Goal: Transaction & Acquisition: Purchase product/service

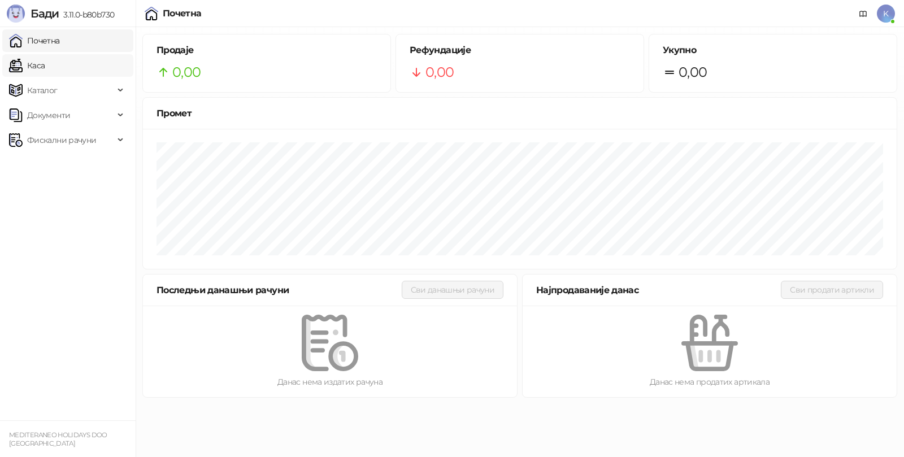
click at [45, 65] on link "Каса" at bounding box center [27, 65] width 36 height 23
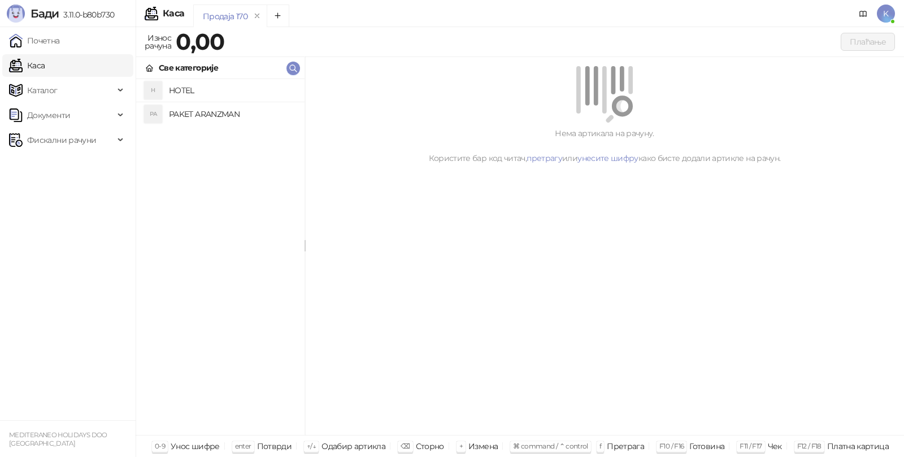
click at [199, 110] on h4 "PAKET ARANZMAN" at bounding box center [232, 114] width 127 height 18
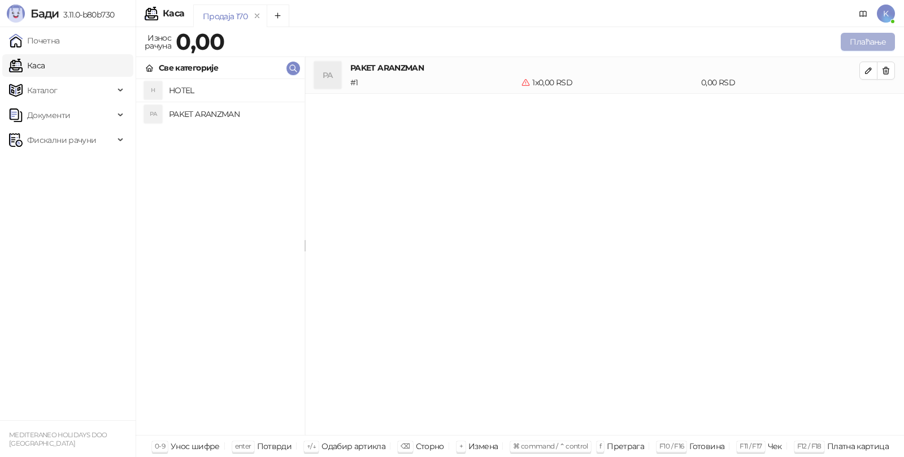
click at [864, 37] on button "Плаћање" at bounding box center [867, 42] width 54 height 18
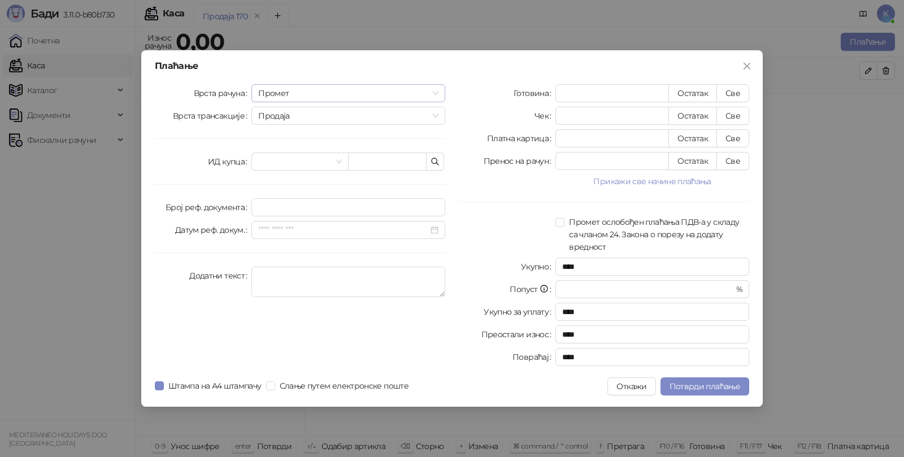
click at [289, 96] on span "Промет" at bounding box center [348, 93] width 180 height 17
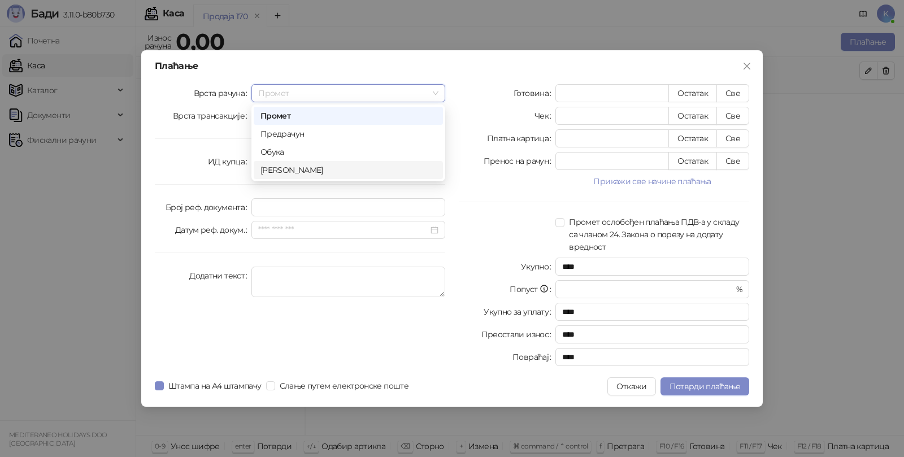
click at [284, 168] on div "[PERSON_NAME]" at bounding box center [348, 170] width 176 height 12
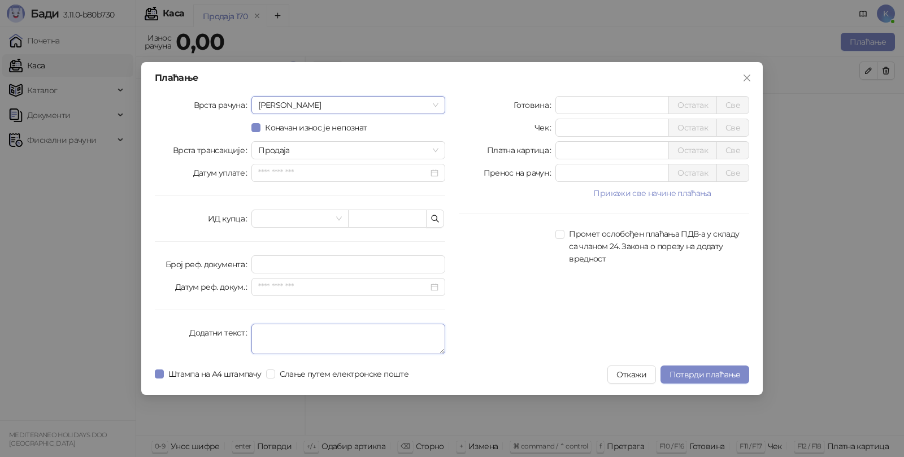
click at [276, 332] on textarea "Додатни текст" at bounding box center [348, 339] width 194 height 30
type textarea "*********"
click at [577, 148] on input "*" at bounding box center [612, 150] width 112 height 17
type input "******"
click at [698, 372] on span "Потврди плаћање" at bounding box center [704, 374] width 71 height 10
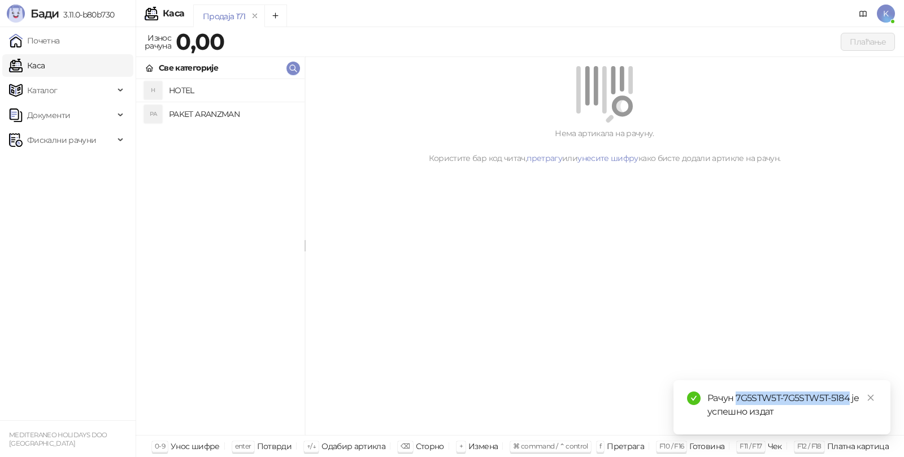
drag, startPoint x: 735, startPoint y: 398, endPoint x: 849, endPoint y: 403, distance: 113.6
click at [849, 403] on div "Рачун 7G5STW5T-7G5STW5T-5184 је успешно издат" at bounding box center [791, 404] width 169 height 27
copy div "7G5STW5T-7G5STW5T-5184"
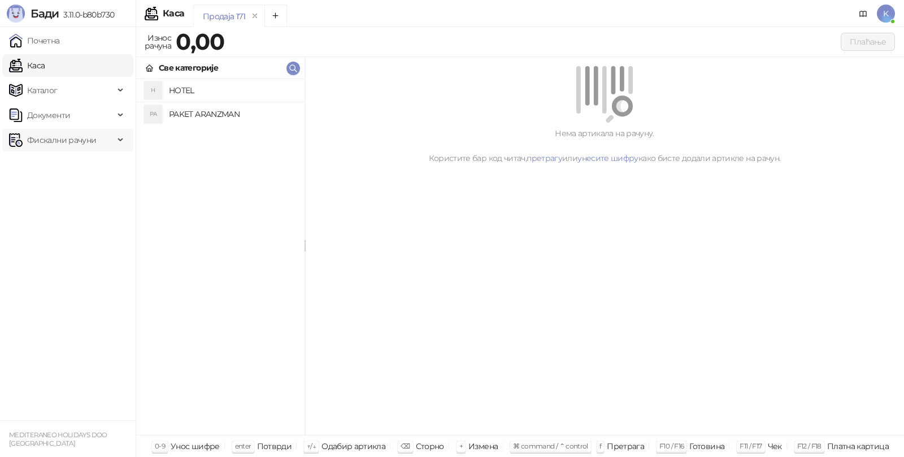
click at [58, 145] on span "Фискални рачуни" at bounding box center [61, 140] width 69 height 23
click at [62, 163] on link "Издати рачуни" at bounding box center [52, 165] width 76 height 23
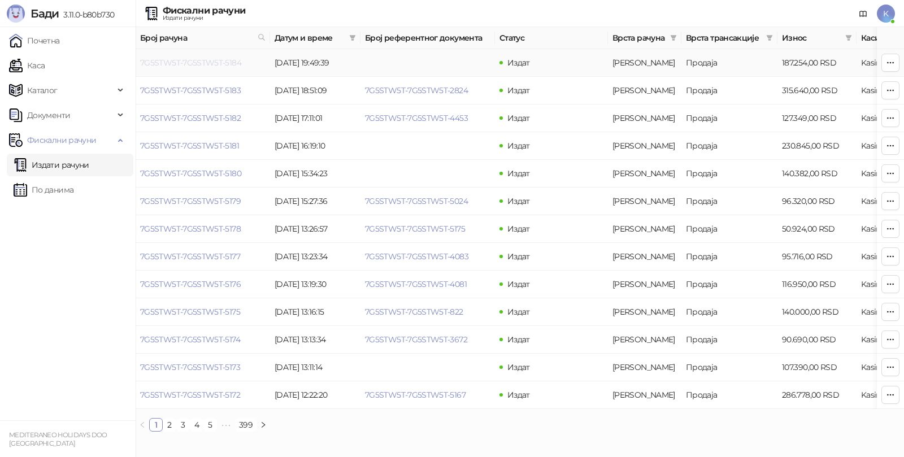
click at [229, 59] on link "7G5STW5T-7G5STW5T-5184" at bounding box center [190, 63] width 101 height 10
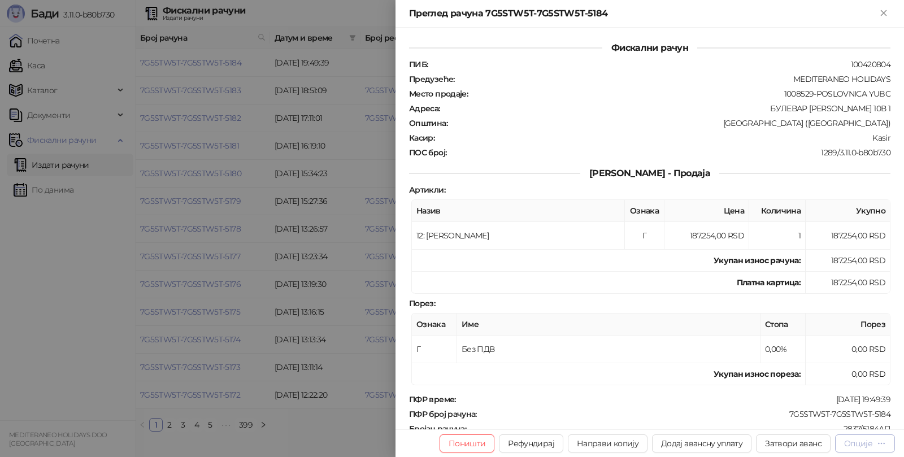
click at [876, 443] on div "Опције" at bounding box center [865, 443] width 42 height 11
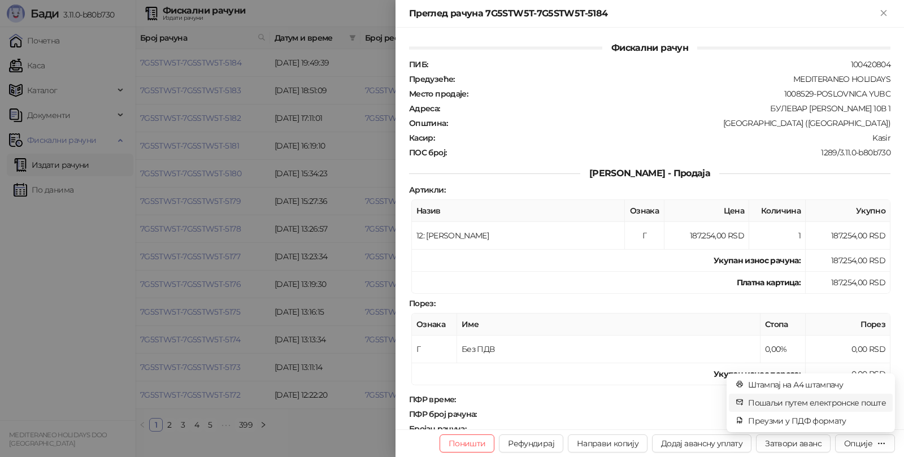
click at [825, 403] on span "Пошаљи путем електронске поште" at bounding box center [817, 402] width 138 height 12
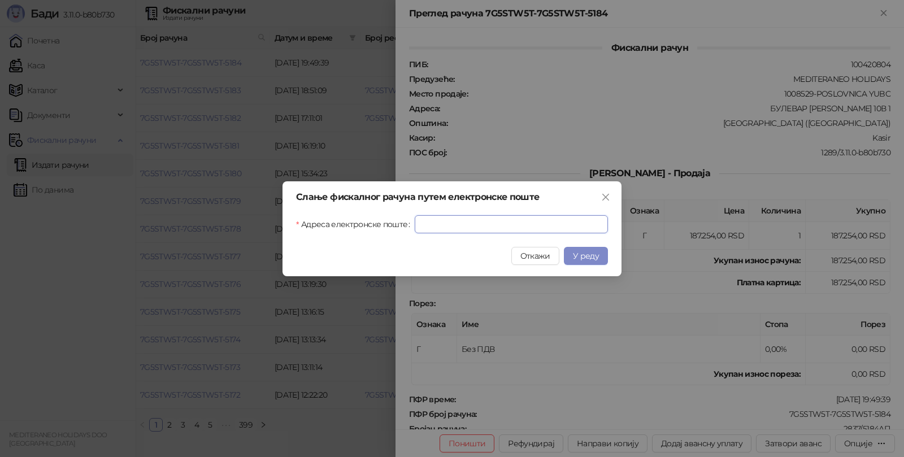
click at [448, 226] on input "Адреса електронске поште" at bounding box center [511, 224] width 193 height 18
paste input "**********"
click at [587, 256] on span "У реду" at bounding box center [586, 256] width 26 height 10
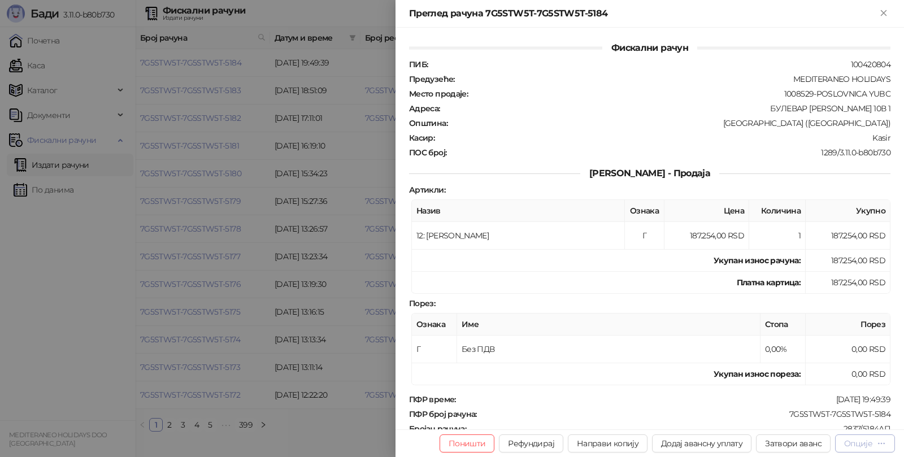
click at [877, 440] on icon "button" at bounding box center [881, 443] width 9 height 9
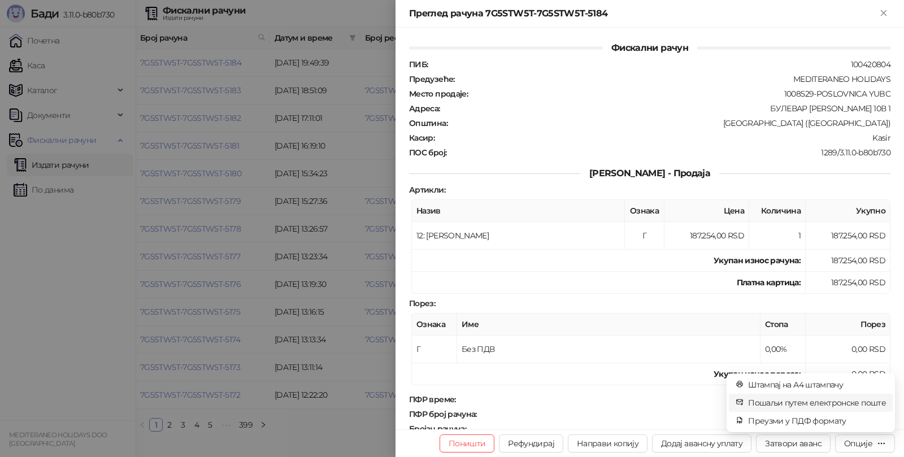
click at [792, 402] on span "Пошаљи путем електронске поште" at bounding box center [817, 402] width 138 height 12
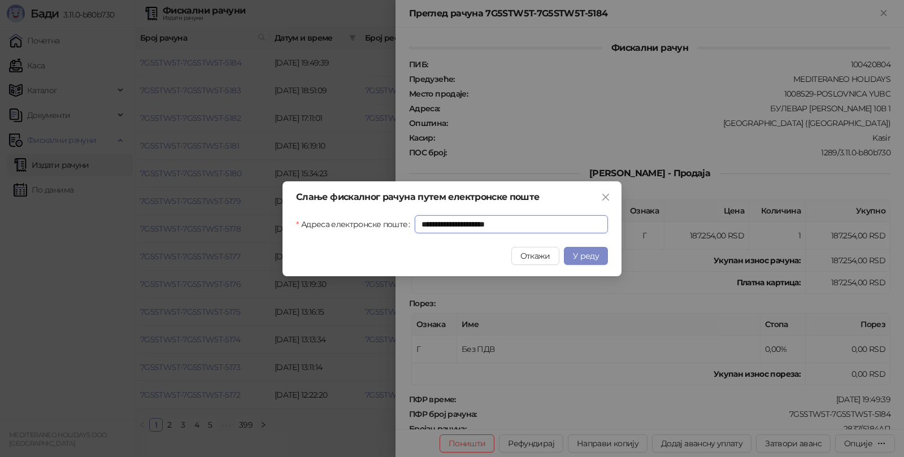
drag, startPoint x: 541, startPoint y: 221, endPoint x: 297, endPoint y: 219, distance: 244.6
click at [297, 219] on div "**********" at bounding box center [452, 224] width 312 height 18
paste input "text"
type input "**********"
drag, startPoint x: 580, startPoint y: 253, endPoint x: 535, endPoint y: 245, distance: 45.3
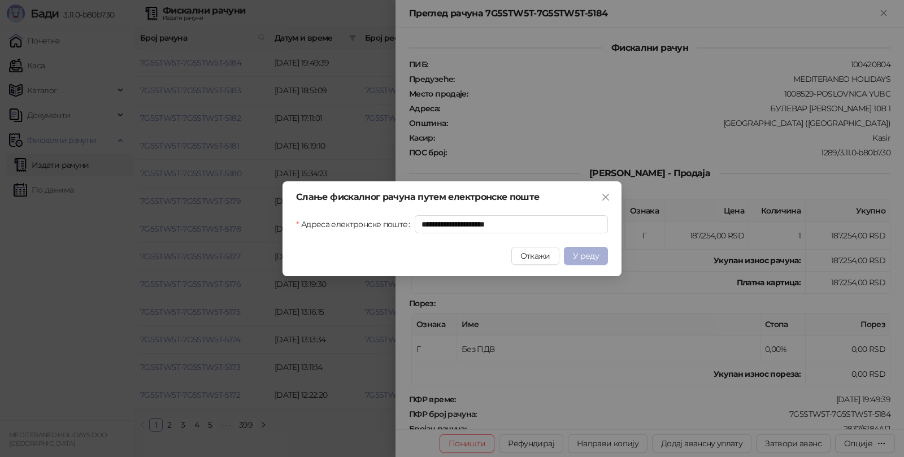
click at [580, 252] on span "У реду" at bounding box center [586, 256] width 26 height 10
